Goal: Task Accomplishment & Management: Manage account settings

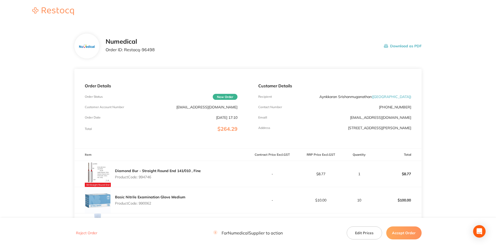
click at [402, 235] on button "Accept Order" at bounding box center [403, 233] width 35 height 13
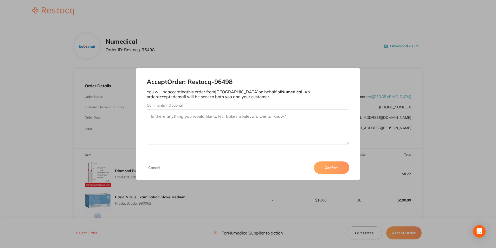
click at [335, 164] on button "Confirm" at bounding box center [331, 168] width 35 height 12
